Goal: Task Accomplishment & Management: Manage account settings

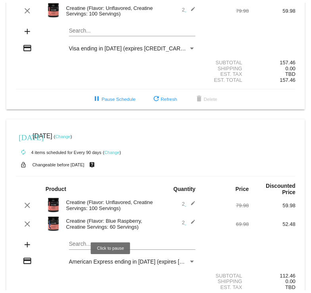
scroll to position [135, 0]
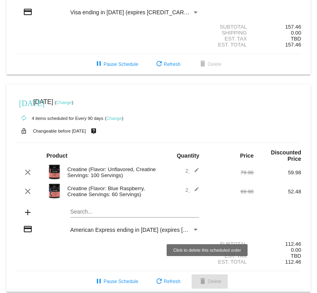
click at [206, 278] on span "delete Delete" at bounding box center [209, 281] width 23 height 6
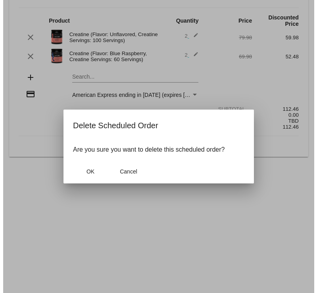
scroll to position [141, 0]
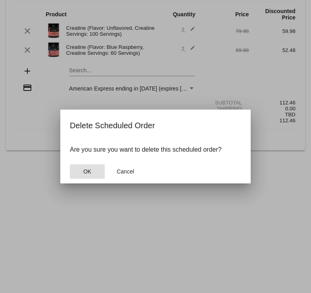
click at [96, 174] on button "OK" at bounding box center [87, 171] width 35 height 14
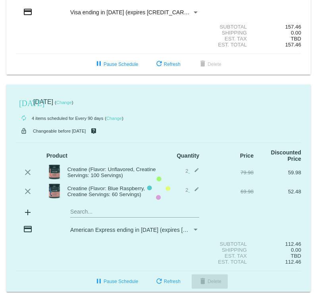
scroll to position [0, 0]
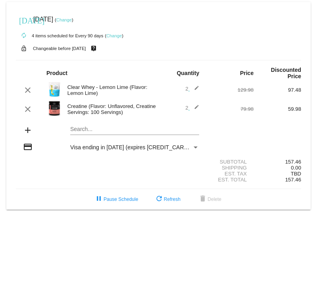
click at [72, 21] on link "Change" at bounding box center [63, 19] width 15 height 5
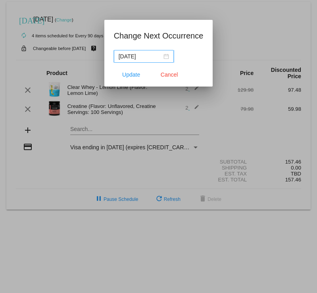
click at [165, 56] on div "[DATE]" at bounding box center [144, 56] width 50 height 9
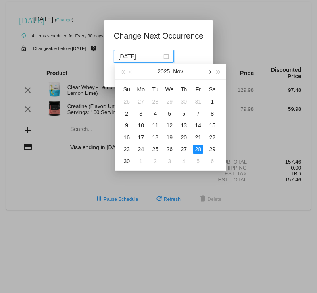
click at [209, 72] on span "button" at bounding box center [209, 72] width 4 height 4
click at [127, 136] on div "18" at bounding box center [127, 138] width 10 height 10
type input "[DATE]"
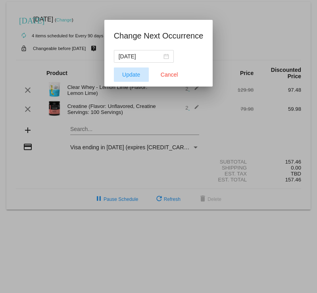
click at [125, 77] on span "Update" at bounding box center [131, 74] width 18 height 6
